Goal: Information Seeking & Learning: Compare options

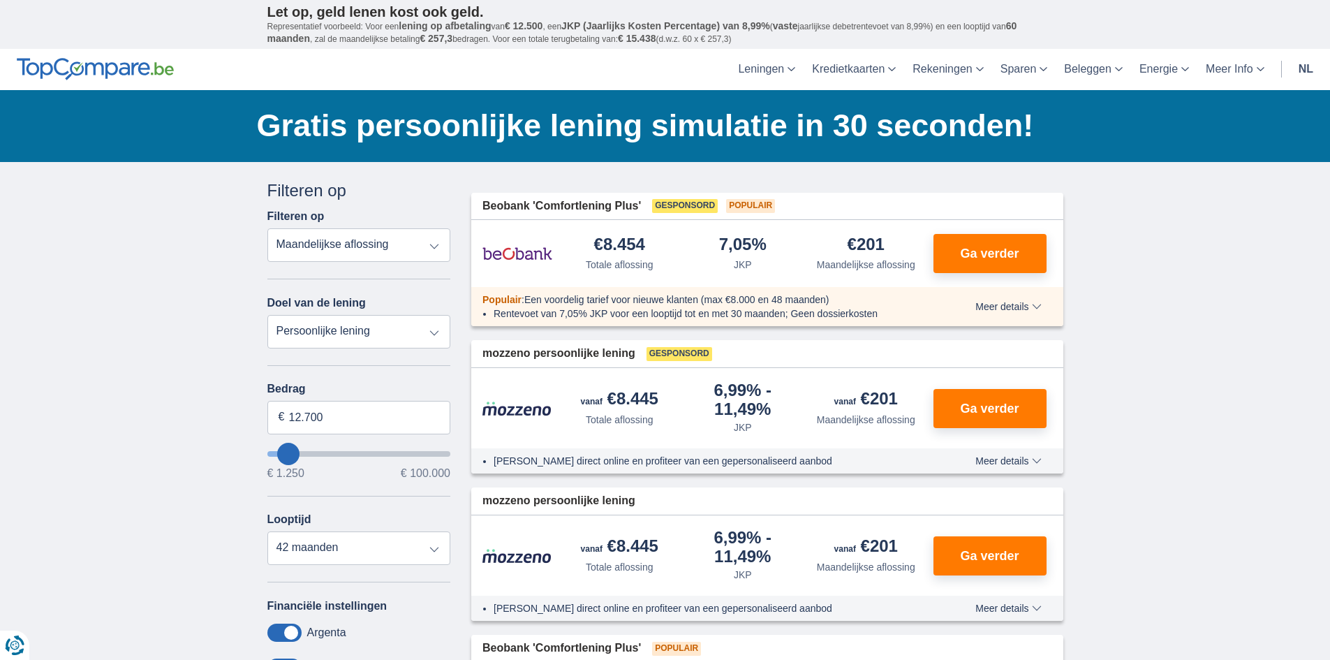
type input "12.700"
type input "12250"
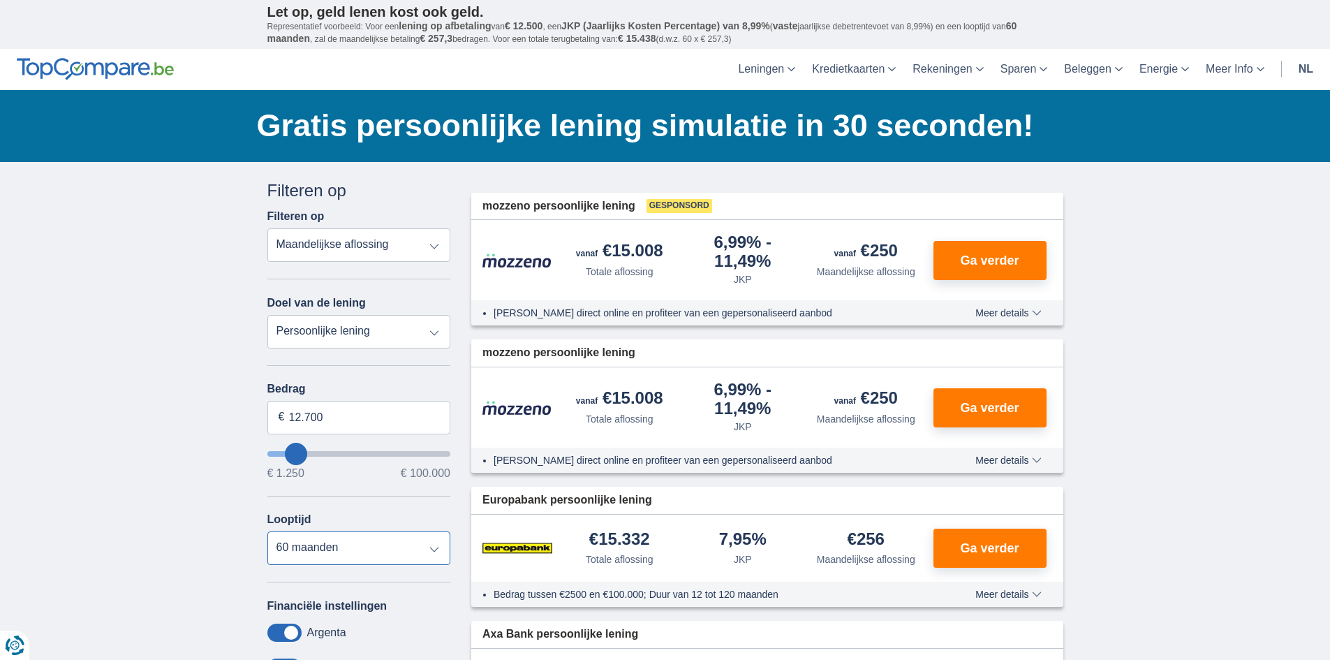
click at [381, 551] on select "12 maanden 18 maanden 24 maanden 30 maanden 36 maanden 42 maanden 48 maanden 60…" at bounding box center [359, 548] width 184 height 34
select select "12"
click at [267, 531] on select "12 maanden 18 maanden 24 maanden 30 maanden 36 maanden 42 maanden 48 maanden 60…" at bounding box center [359, 548] width 184 height 34
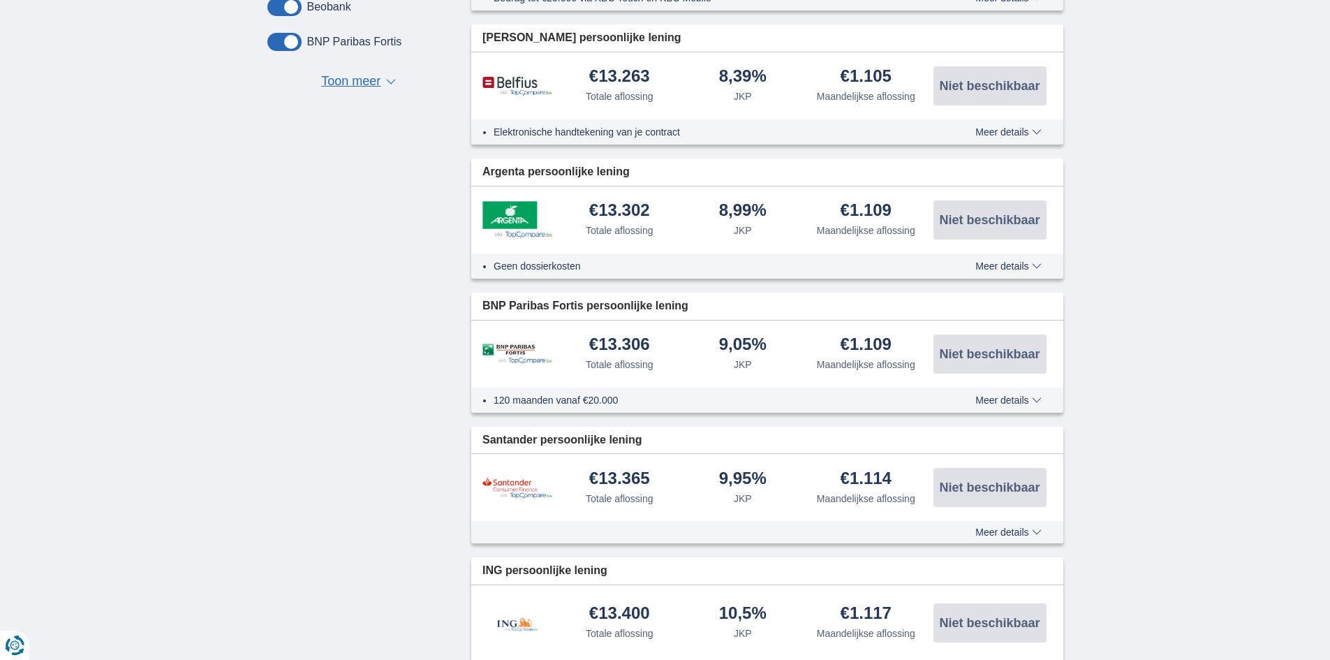
scroll to position [698, 0]
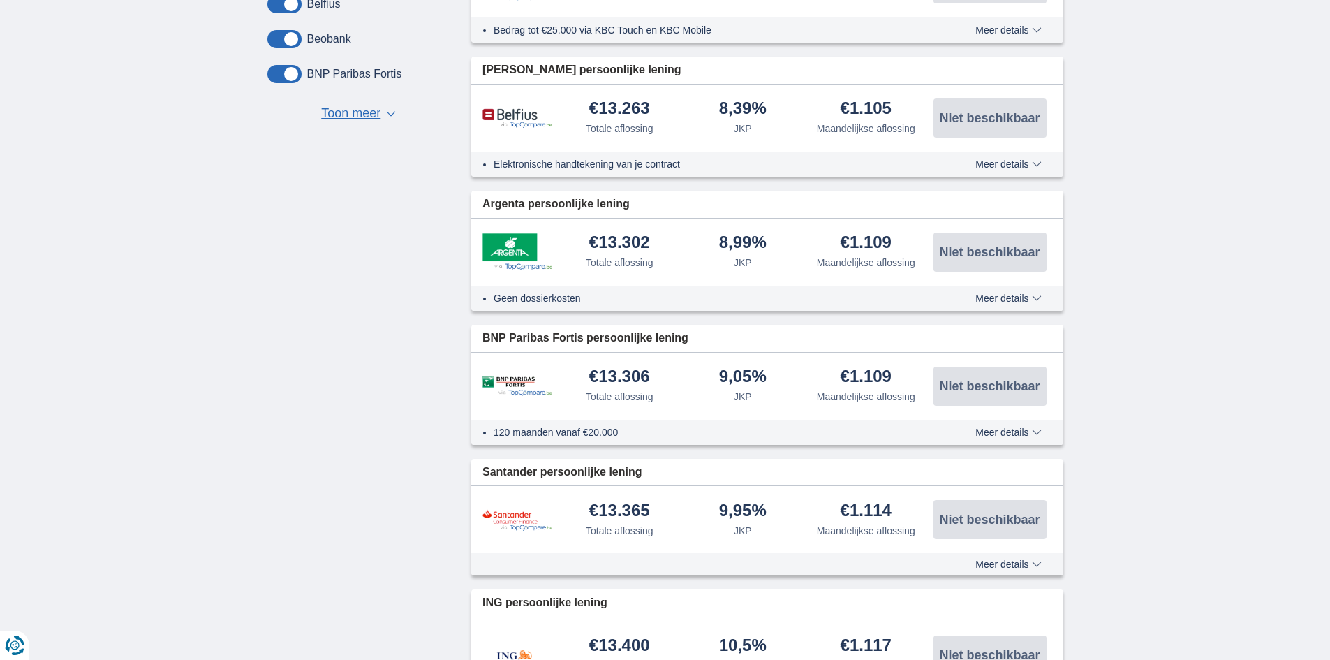
drag, startPoint x: 822, startPoint y: 369, endPoint x: 888, endPoint y: 389, distance: 69.3
click at [888, 389] on div "€1.109 Maandelijkse aflossing" at bounding box center [866, 386] width 124 height 36
click at [1008, 433] on span "Meer details" at bounding box center [1008, 432] width 66 height 10
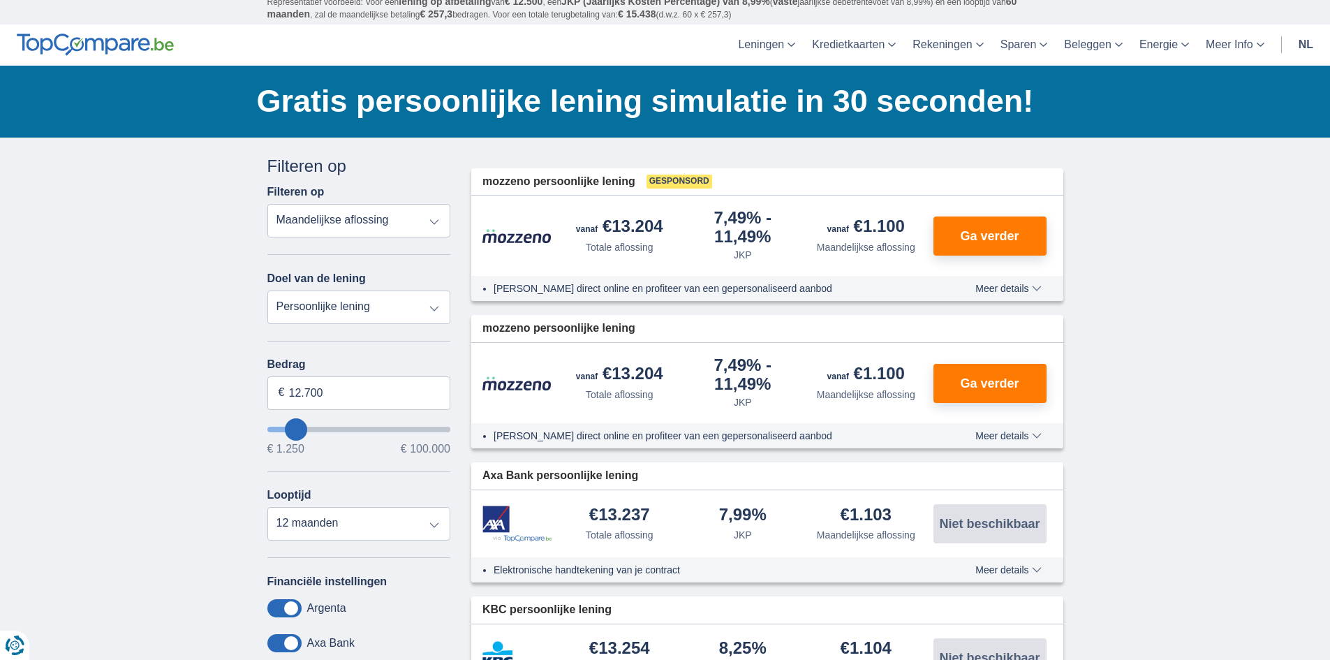
scroll to position [0, 0]
